Goal: Information Seeking & Learning: Find specific fact

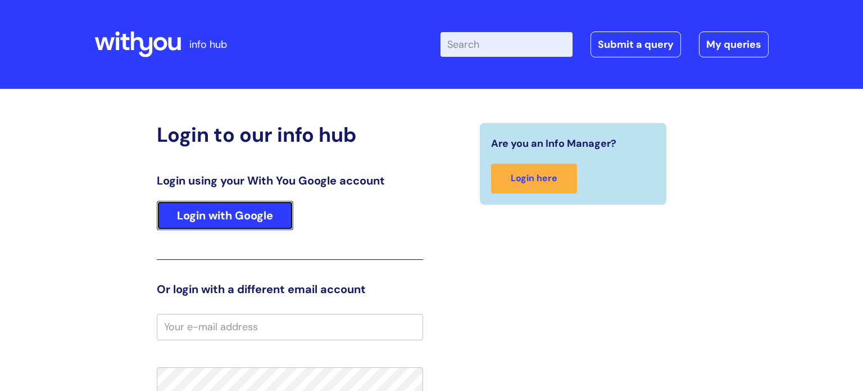
click at [243, 213] on link "Login with Google" at bounding box center [225, 215] width 137 height 29
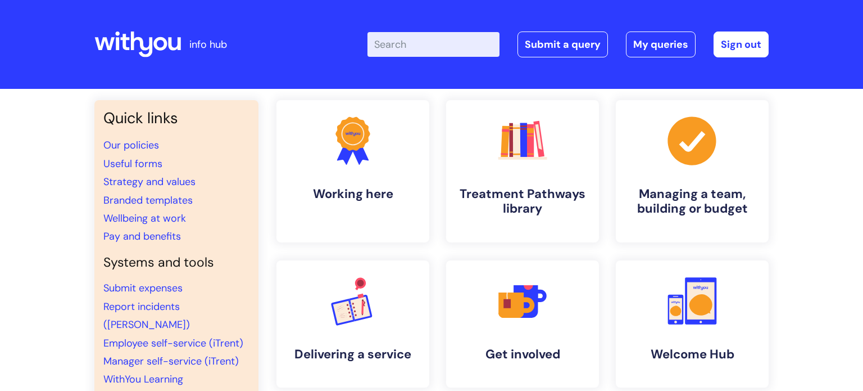
click at [440, 47] on input "Enter your search term here..." at bounding box center [434, 44] width 132 height 25
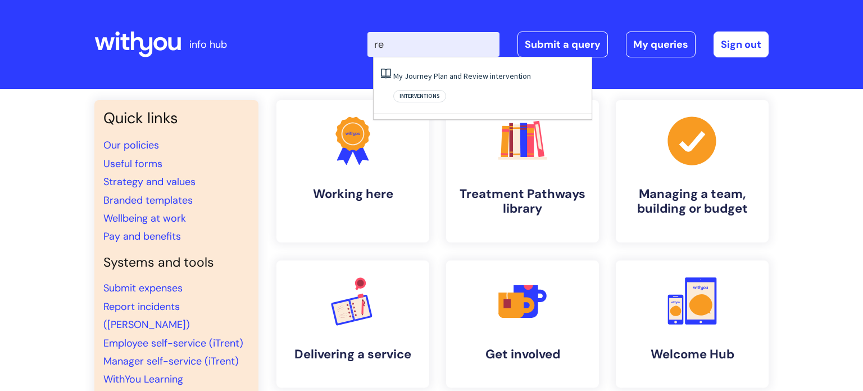
type input "r"
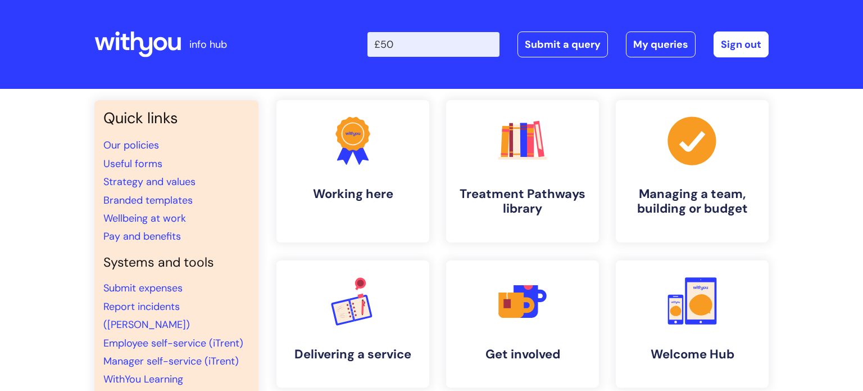
type input "£500"
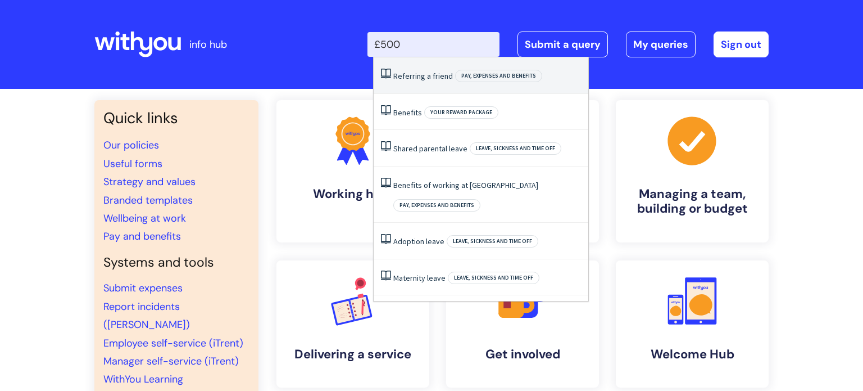
click at [408, 82] on li "Referring a friend Pay, expenses and benefits" at bounding box center [481, 75] width 215 height 37
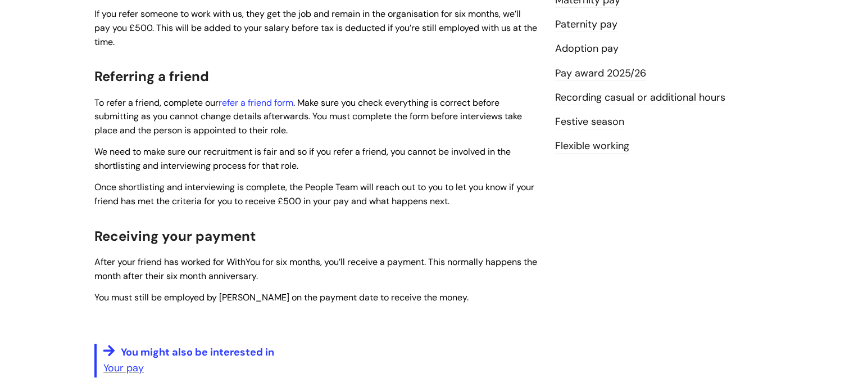
scroll to position [368, 0]
click at [255, 103] on link "refer a friend form" at bounding box center [256, 102] width 75 height 12
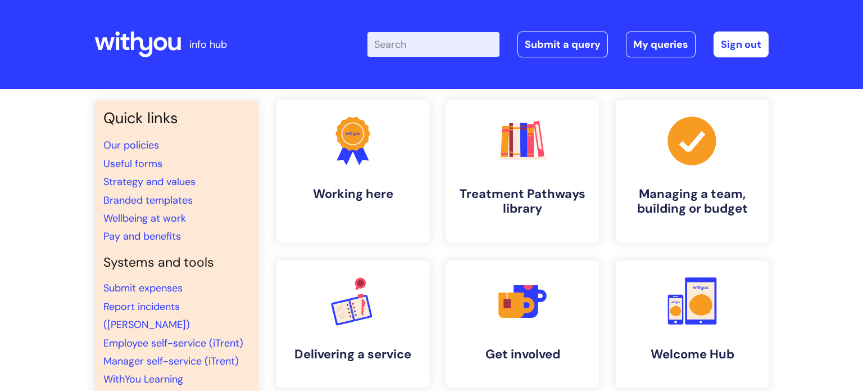
click at [467, 49] on input "Enter your search term here..." at bounding box center [434, 44] width 132 height 25
type input "500"
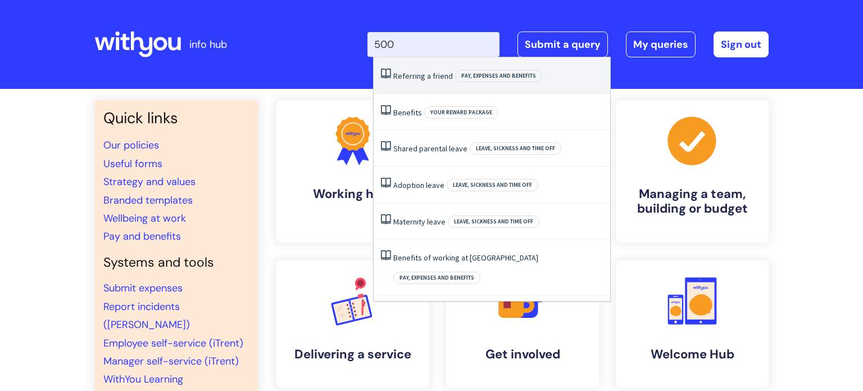
click at [432, 78] on link "Referring a friend" at bounding box center [423, 76] width 60 height 10
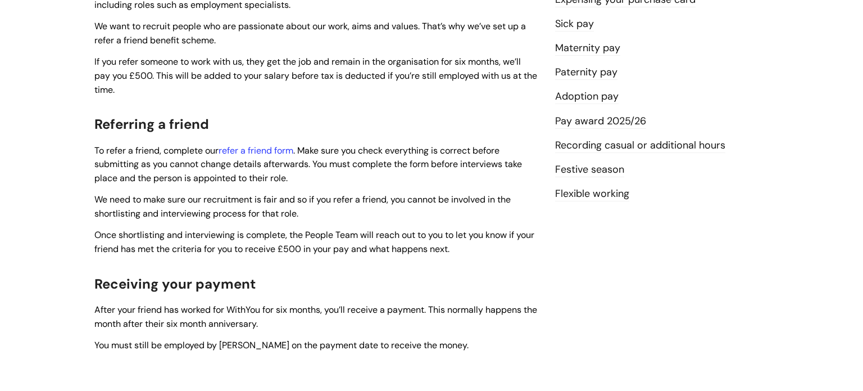
scroll to position [321, 0]
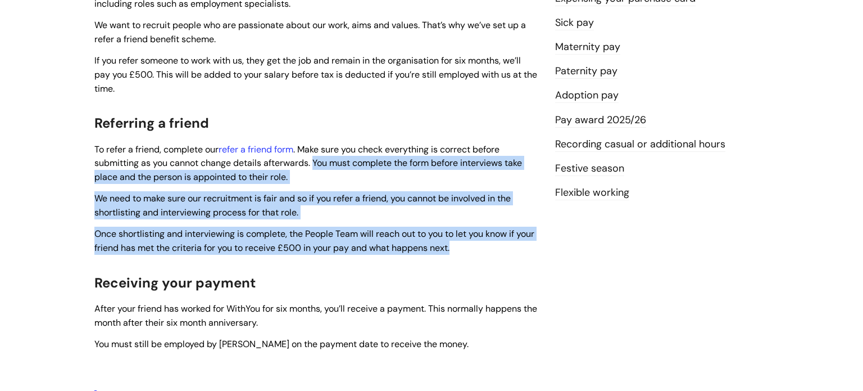
drag, startPoint x: 313, startPoint y: 165, endPoint x: 496, endPoint y: 250, distance: 201.9
click at [496, 250] on div "Use this when You want to refer a friend to work at [GEOGRAPHIC_DATA]. Who can …" at bounding box center [316, 158] width 444 height 532
copy div "You must complete the form before interviews take place and the person is appoi…"
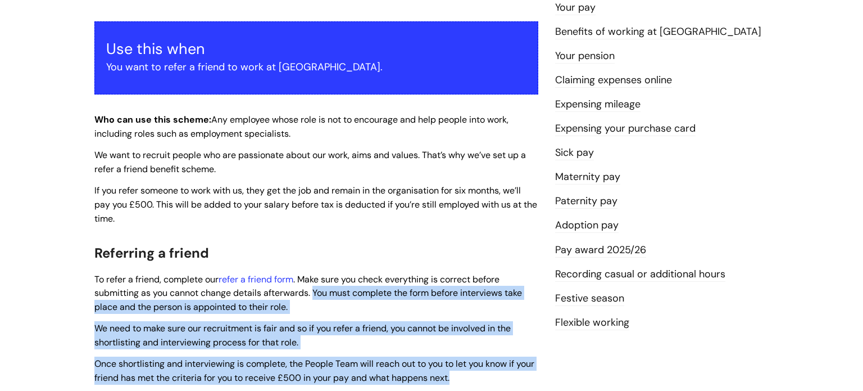
scroll to position [0, 0]
